Goal: Task Accomplishment & Management: Manage account settings

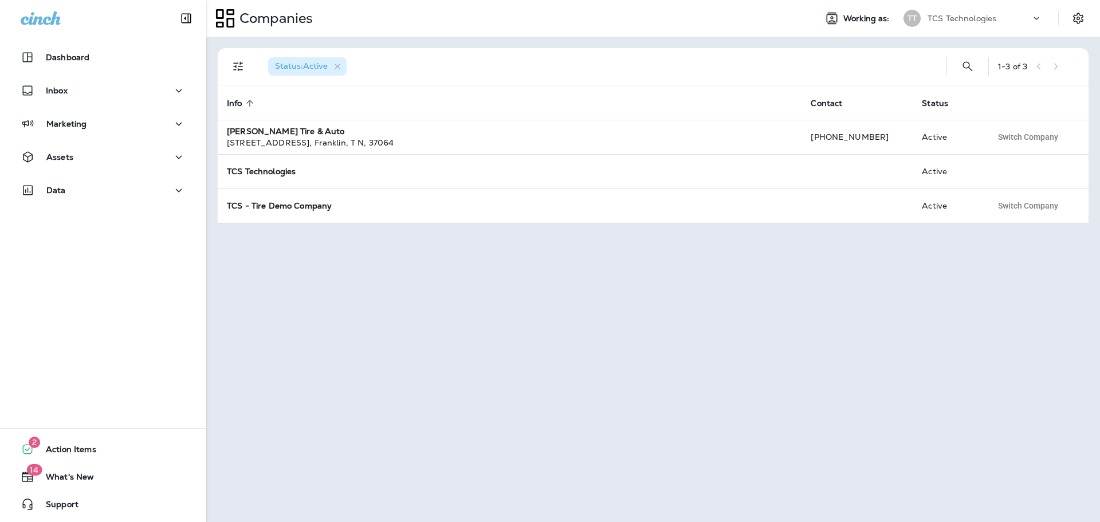
click at [999, 17] on div "TCS Technologies" at bounding box center [978, 18] width 103 height 17
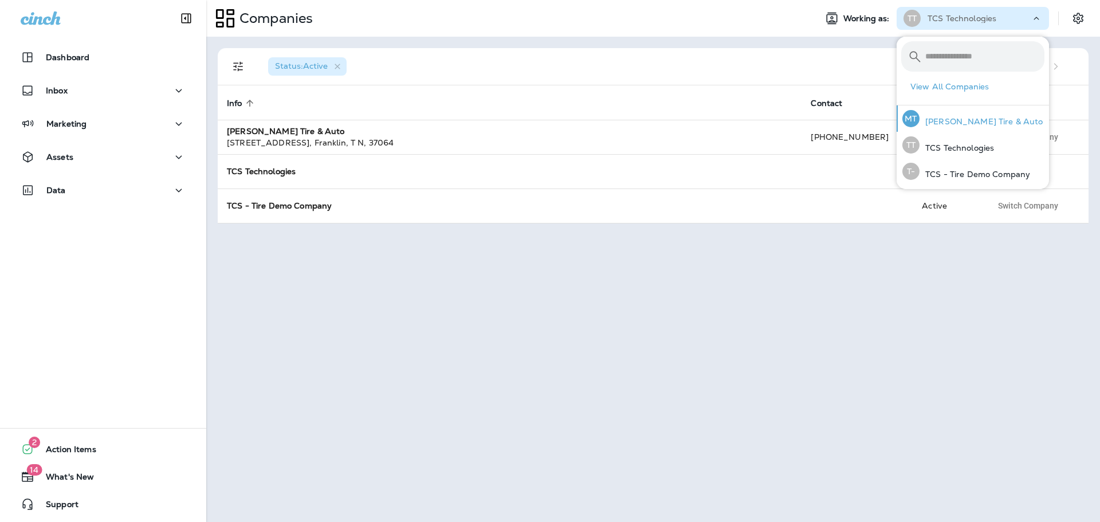
click at [957, 121] on p "[PERSON_NAME] Tire & Auto" at bounding box center [981, 121] width 124 height 9
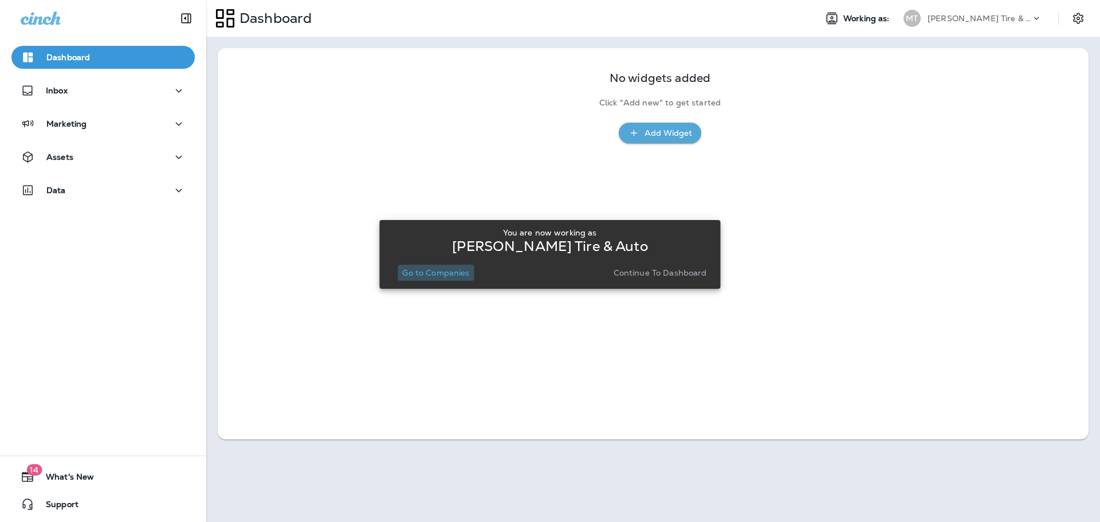
click at [455, 277] on p "Go to Companies" at bounding box center [435, 272] width 67 height 9
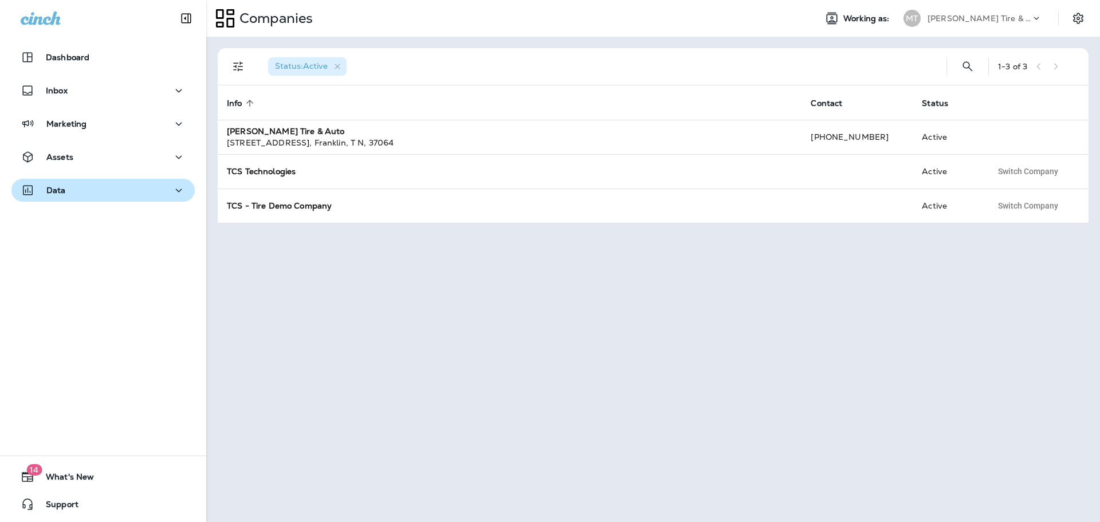
click at [52, 188] on p "Data" at bounding box center [55, 190] width 19 height 9
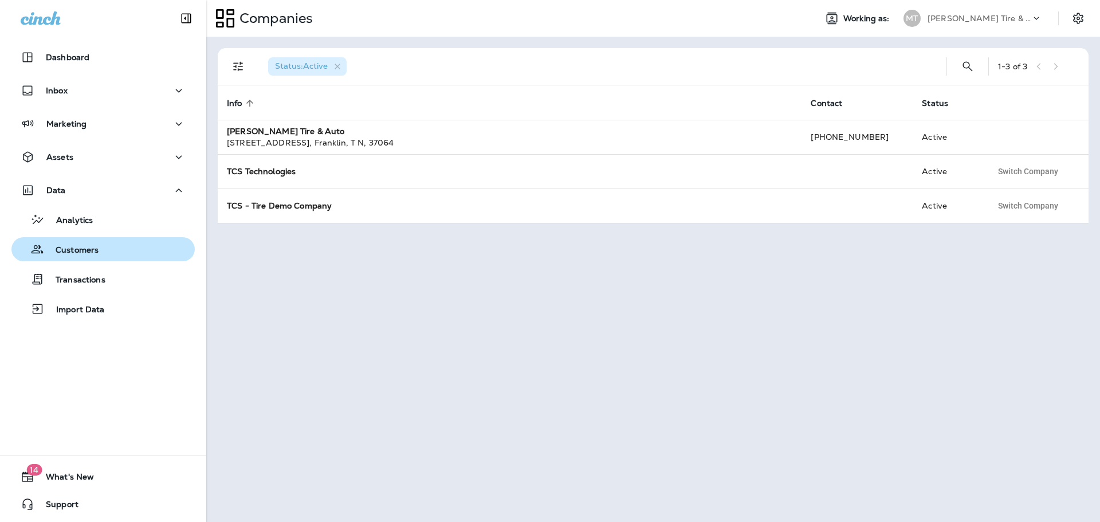
click at [72, 249] on p "Customers" at bounding box center [71, 250] width 54 height 11
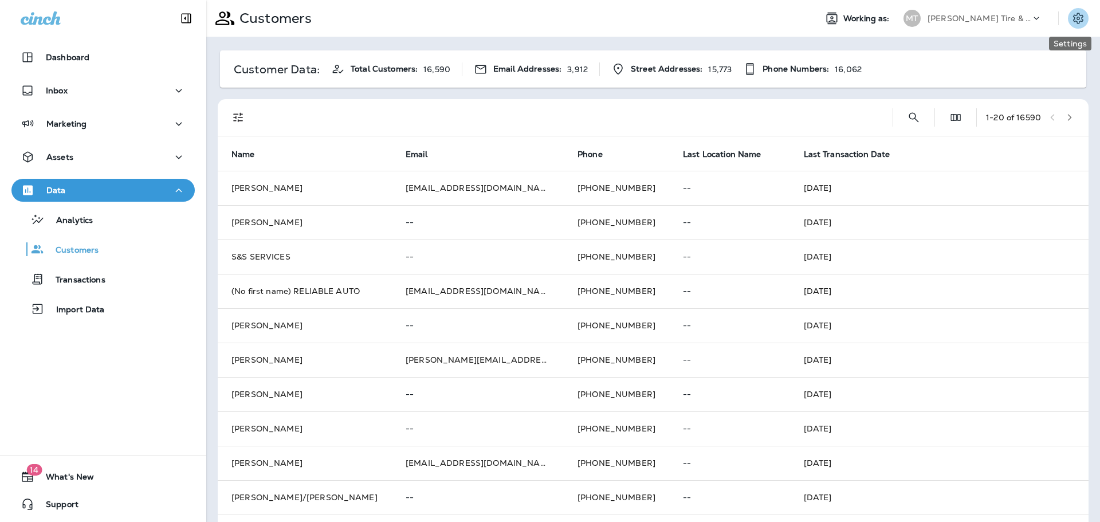
click at [1072, 24] on icon "Settings" at bounding box center [1078, 18] width 14 height 14
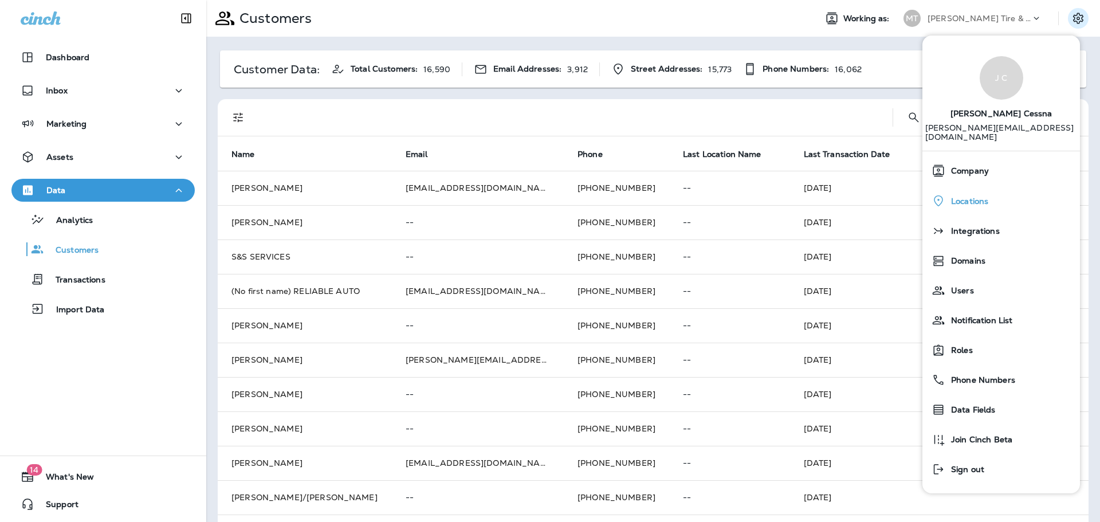
click at [974, 196] on span "Locations" at bounding box center [966, 201] width 43 height 10
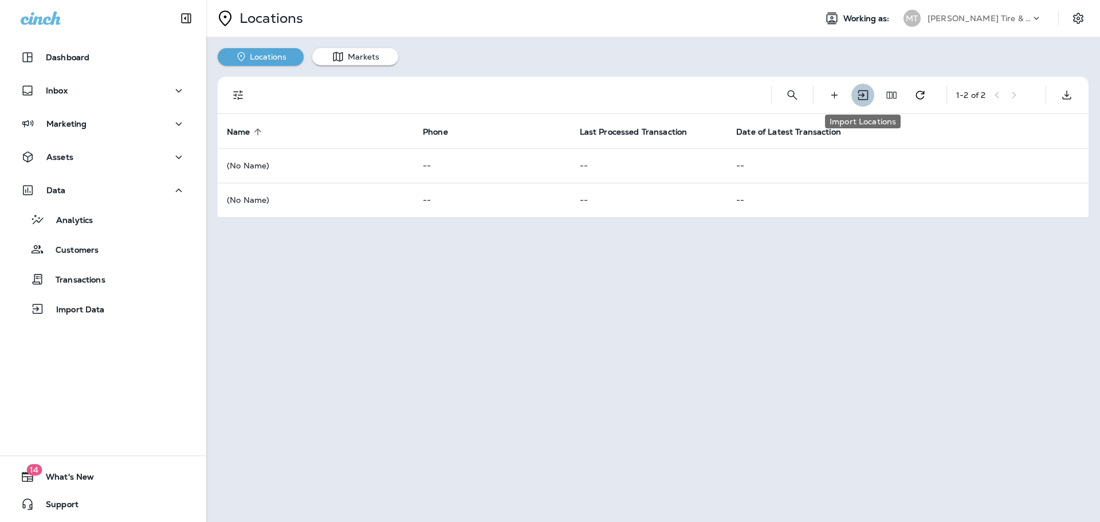
click at [863, 96] on icon "Import Locations" at bounding box center [862, 95] width 10 height 10
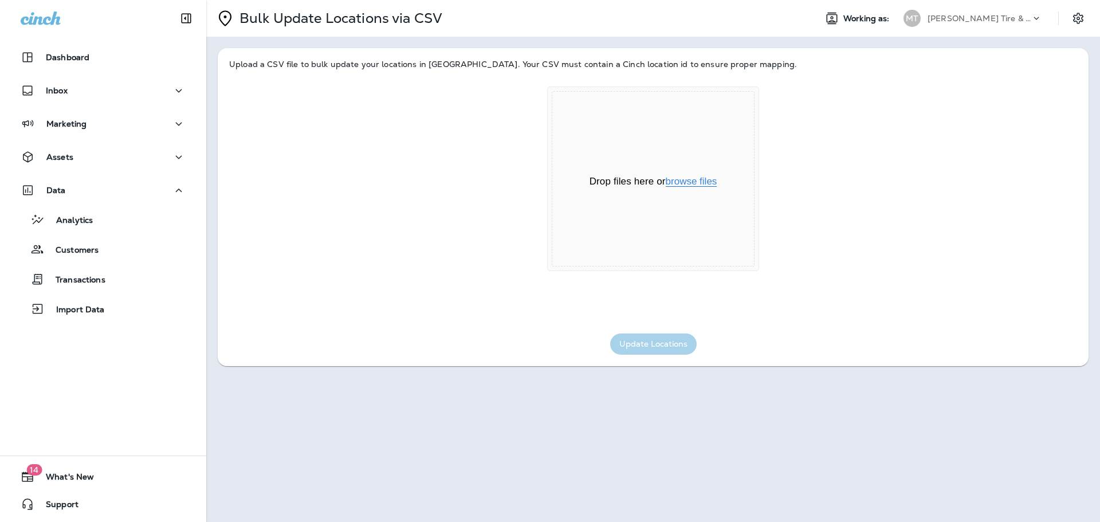
click at [700, 177] on button "browse files" at bounding box center [692, 181] width 52 height 10
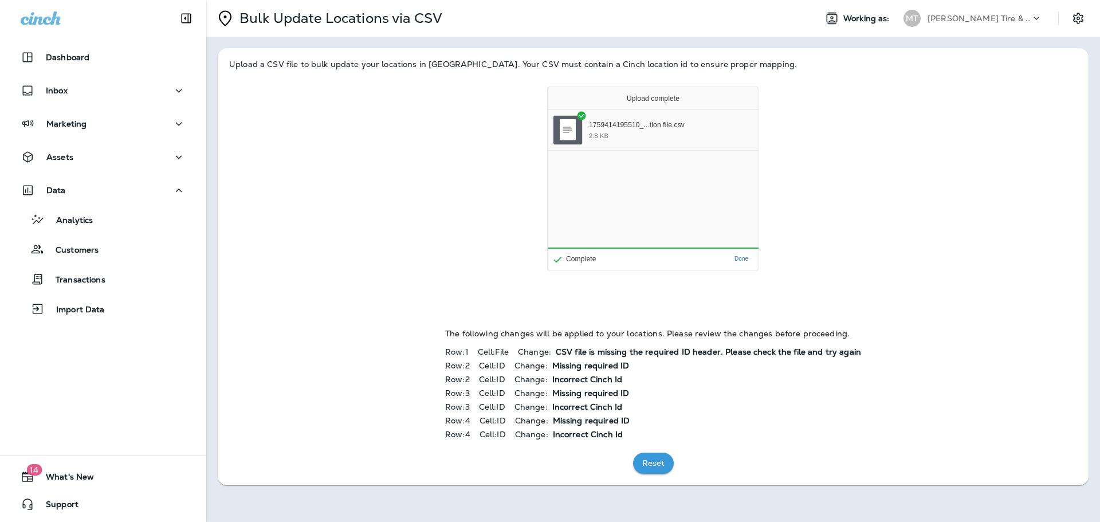
click at [653, 463] on button "Reset" at bounding box center [653, 462] width 41 height 21
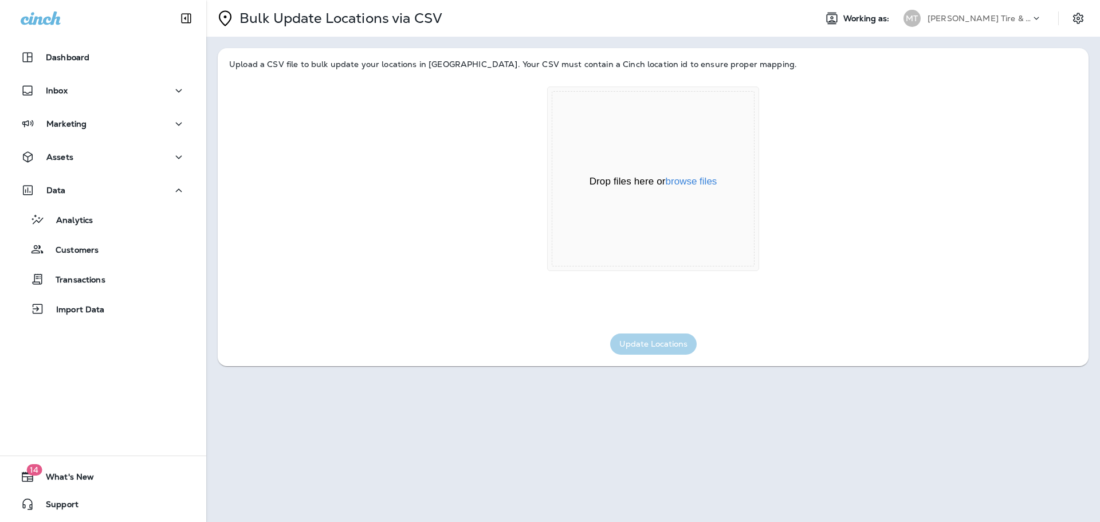
click at [1040, 18] on icon at bounding box center [1035, 18] width 11 height 11
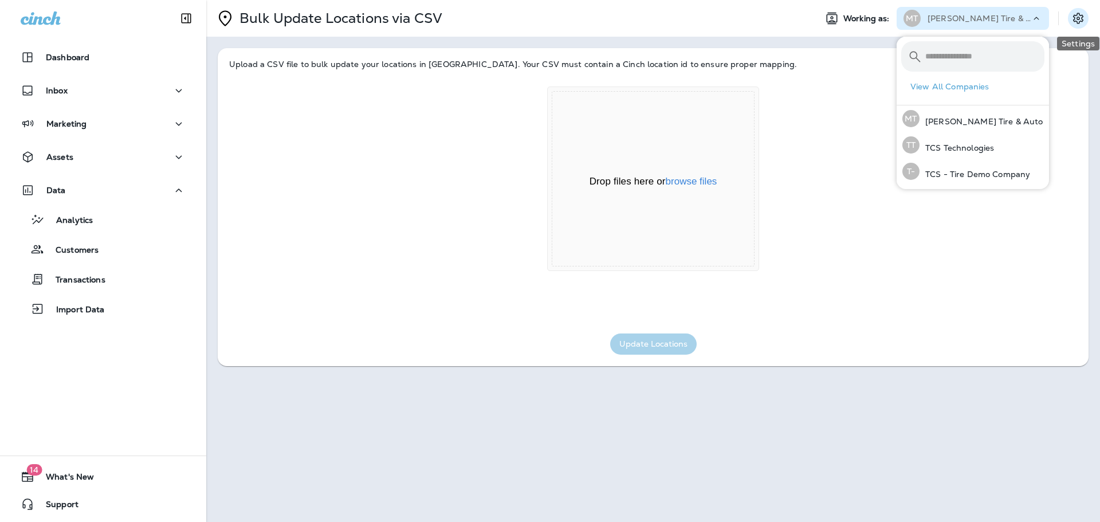
click at [1076, 15] on icon "Settings" at bounding box center [1078, 18] width 10 height 11
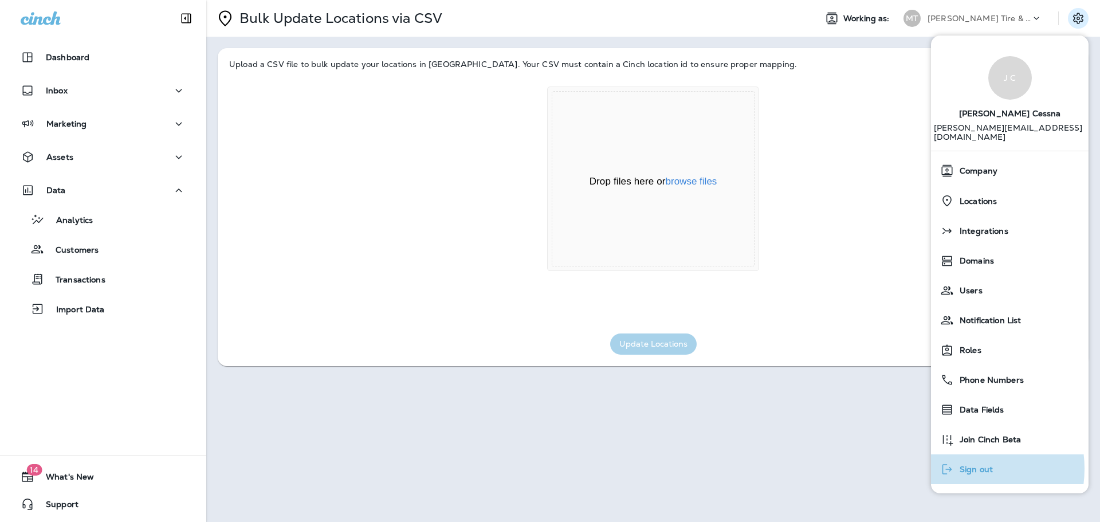
click at [963, 465] on span "Sign out" at bounding box center [973, 470] width 39 height 10
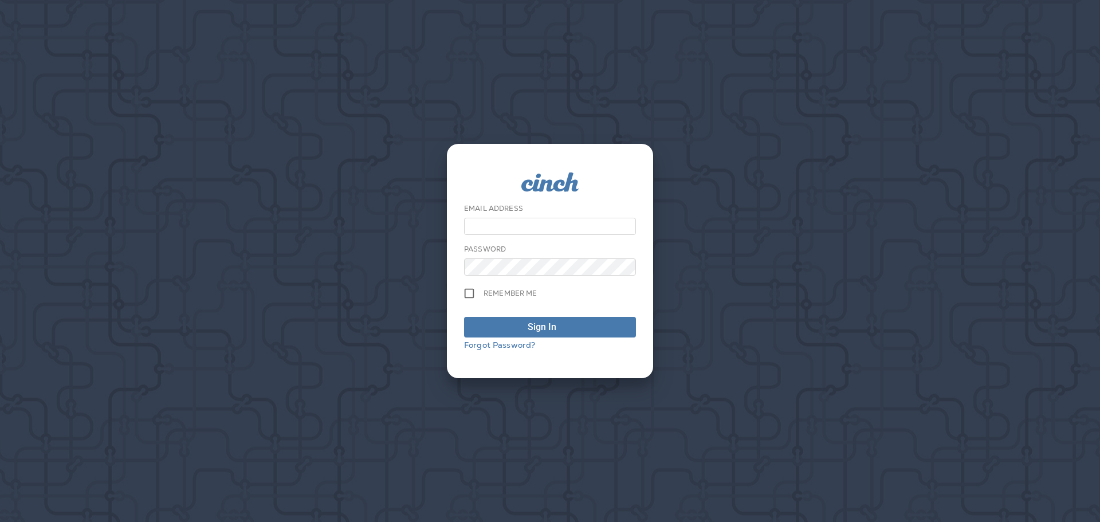
type input "**********"
